Goal: Navigation & Orientation: Find specific page/section

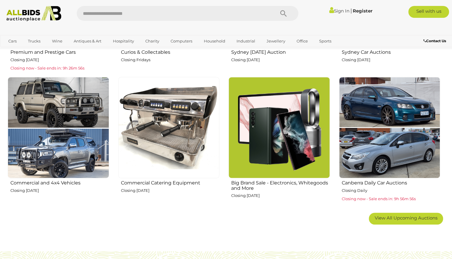
scroll to position [327, 0]
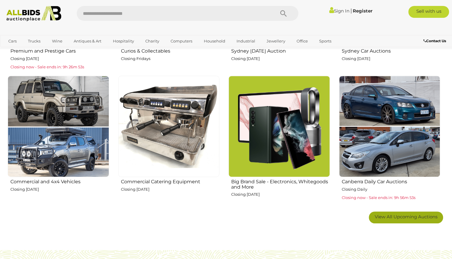
click at [409, 217] on span "View All Upcoming Auctions" at bounding box center [406, 217] width 63 height 6
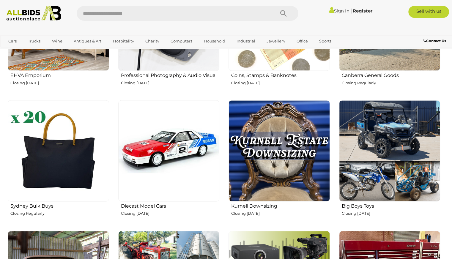
scroll to position [862, 0]
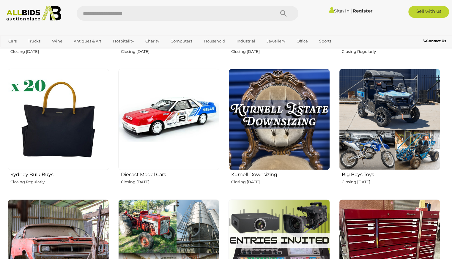
click at [287, 114] on img at bounding box center [279, 119] width 101 height 101
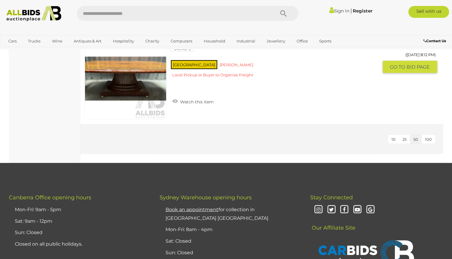
scroll to position [1159, 0]
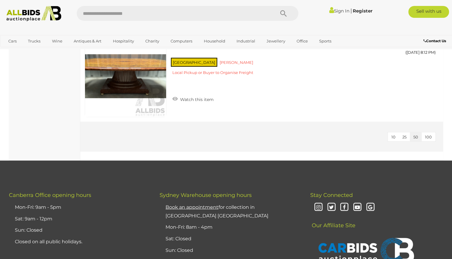
click at [26, 21] on img at bounding box center [33, 13] width 61 height 15
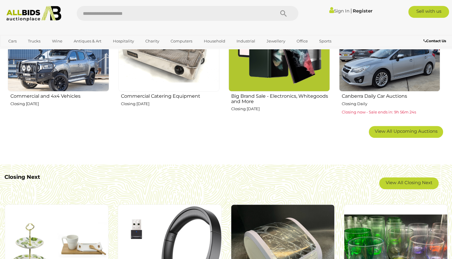
scroll to position [416, 0]
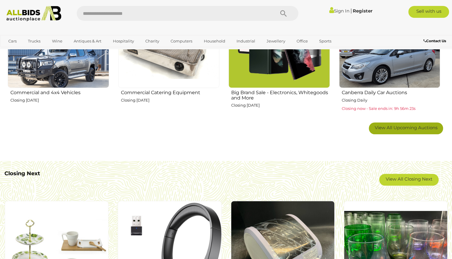
click at [393, 125] on span "View All Upcoming Auctions" at bounding box center [406, 128] width 63 height 6
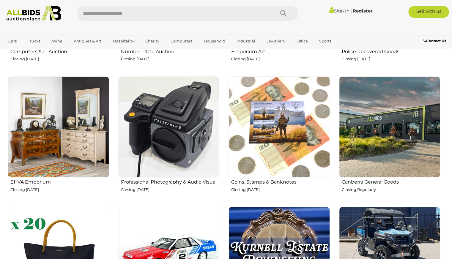
scroll to position [802, 0]
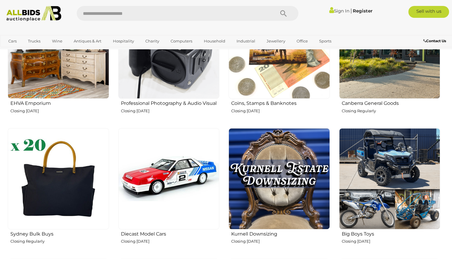
click at [184, 166] on img at bounding box center [168, 178] width 101 height 101
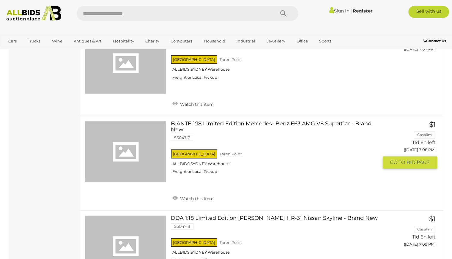
scroll to position [713, 0]
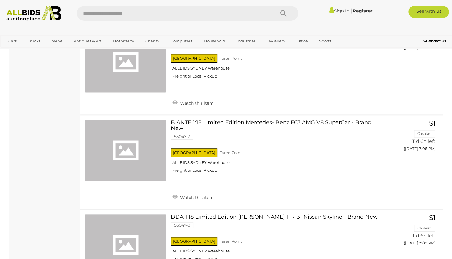
click at [20, 17] on img at bounding box center [33, 13] width 61 height 15
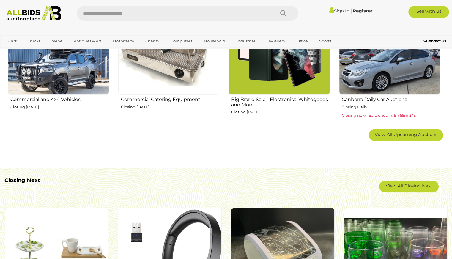
scroll to position [416, 0]
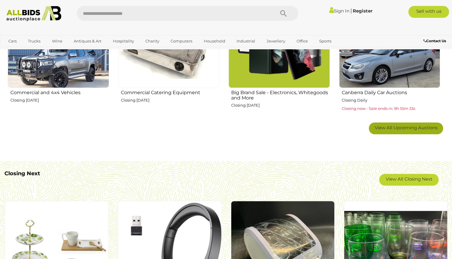
click at [387, 127] on span "View All Upcoming Auctions" at bounding box center [406, 128] width 63 height 6
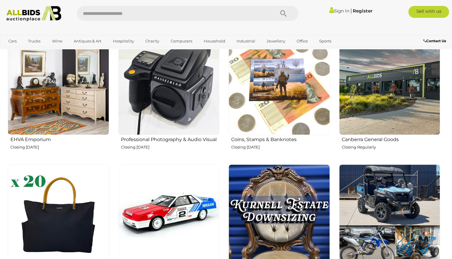
scroll to position [802, 0]
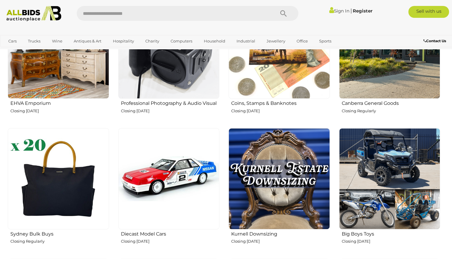
click at [266, 82] on img at bounding box center [279, 48] width 101 height 101
click at [160, 181] on img at bounding box center [168, 178] width 101 height 101
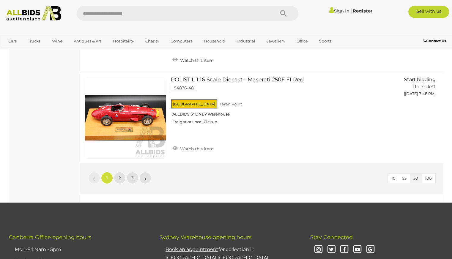
scroll to position [4547, 0]
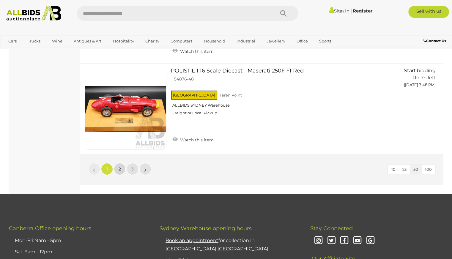
click at [120, 166] on span "2" at bounding box center [120, 168] width 2 height 5
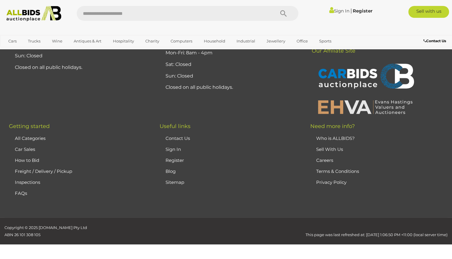
scroll to position [30, 0]
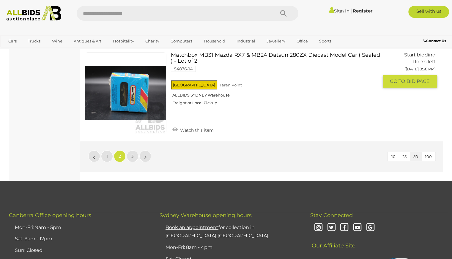
scroll to position [4548, 0]
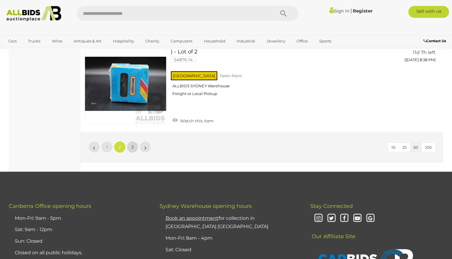
click at [130, 141] on link "3" at bounding box center [133, 147] width 12 height 12
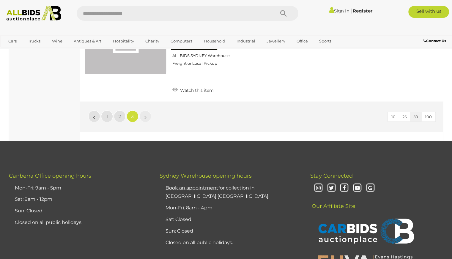
scroll to position [1487, 0]
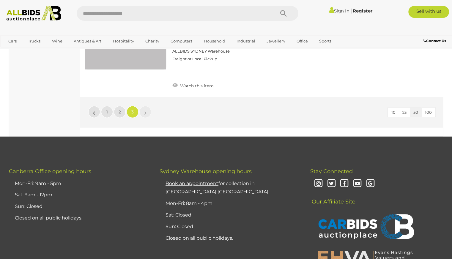
click at [29, 21] on img at bounding box center [33, 13] width 61 height 15
